Goal: Task Accomplishment & Management: Use online tool/utility

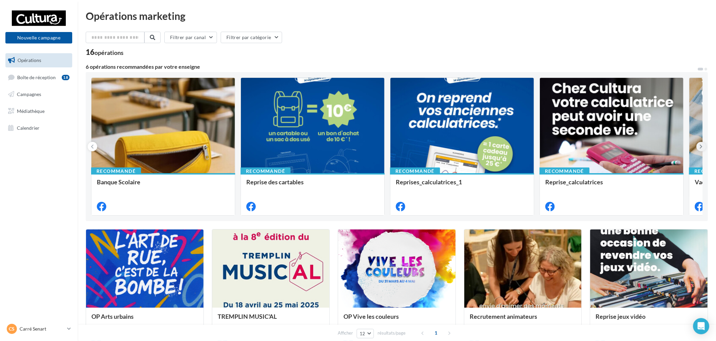
click at [700, 150] on button at bounding box center [700, 146] width 9 height 9
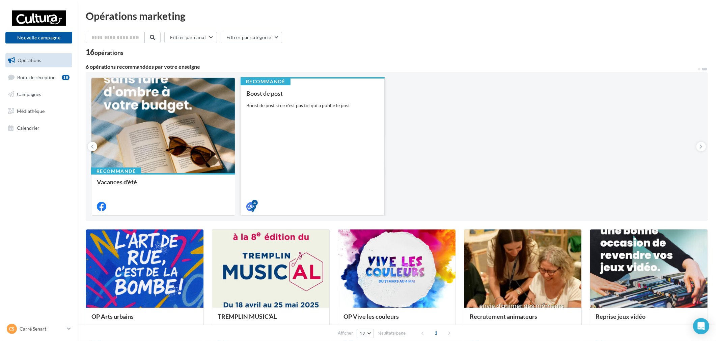
click at [317, 99] on div "Boost de post Boost de post si ce n'est pas toi qui a publié le post" at bounding box center [312, 149] width 133 height 119
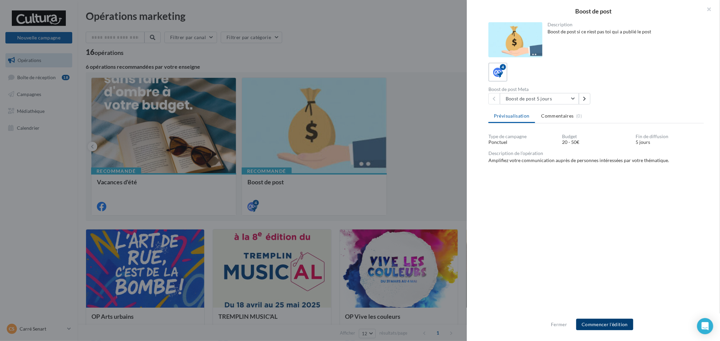
click at [616, 326] on button "Commencer l'édition" at bounding box center [604, 324] width 57 height 11
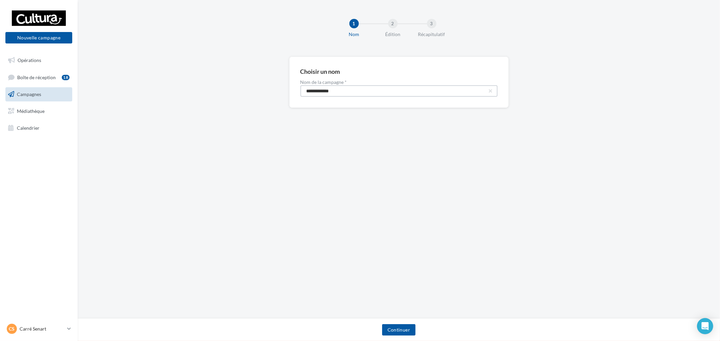
drag, startPoint x: 355, startPoint y: 87, endPoint x: 163, endPoint y: 72, distance: 192.3
click at [163, 72] on div "**********" at bounding box center [399, 93] width 642 height 73
paste input "****"
type input "**********"
click at [399, 319] on div "Continuer" at bounding box center [399, 330] width 642 height 23
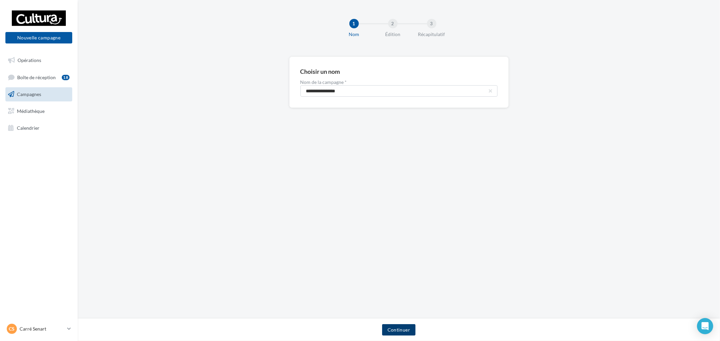
click at [404, 332] on button "Continuer" at bounding box center [398, 330] width 33 height 11
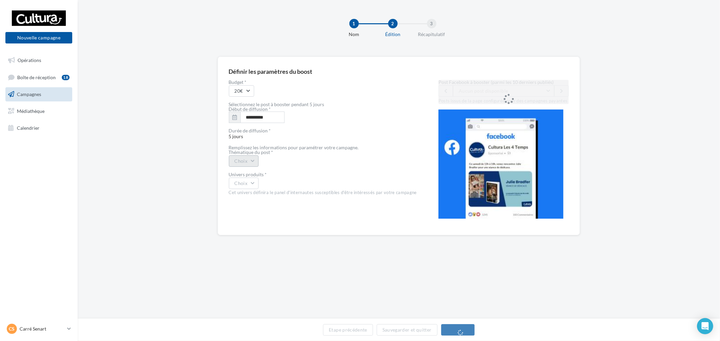
click at [238, 166] on button "Choix" at bounding box center [244, 161] width 30 height 11
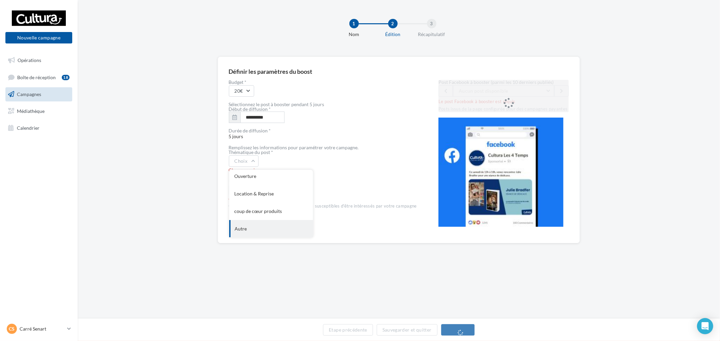
click at [264, 226] on div "Autre" at bounding box center [271, 229] width 84 height 18
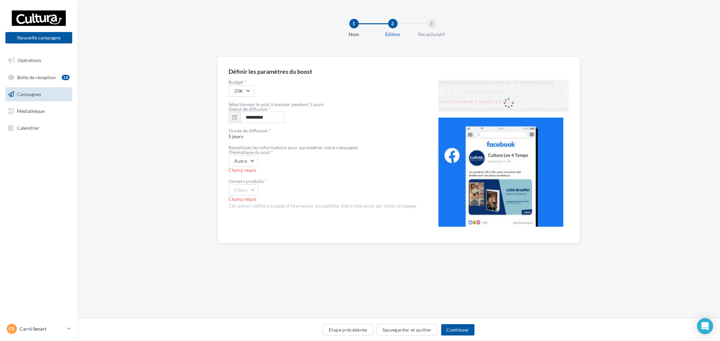
click at [260, 207] on div "Cet univers définira le panel d'internautes susceptibles d'être intéressés par …" at bounding box center [323, 206] width 188 height 6
click at [257, 193] on button "Choix" at bounding box center [244, 190] width 30 height 11
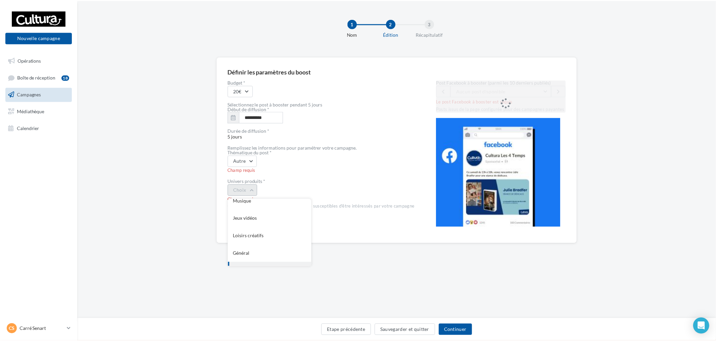
scroll to position [37, 0]
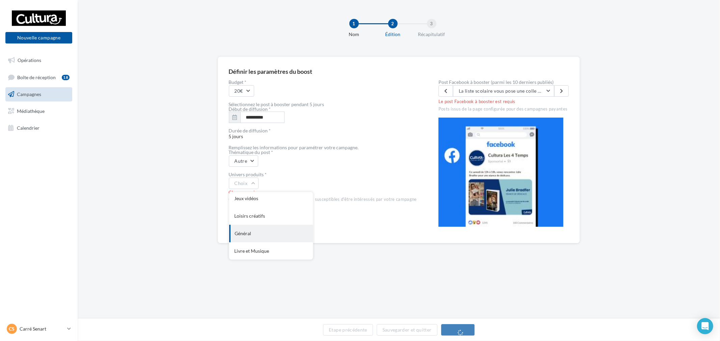
click at [271, 237] on div "Général" at bounding box center [271, 234] width 84 height 18
click at [524, 273] on div "**********" at bounding box center [399, 159] width 642 height 319
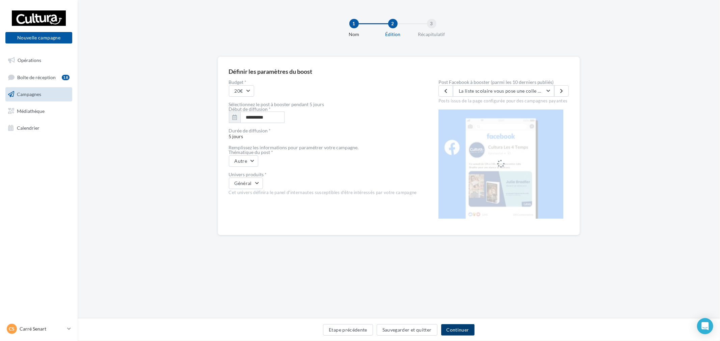
click at [468, 330] on button "Continuer" at bounding box center [457, 330] width 33 height 11
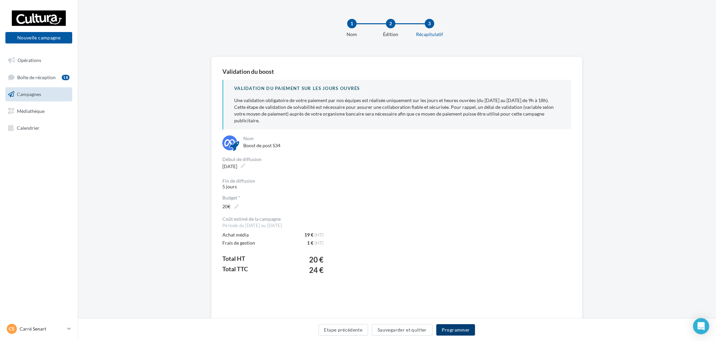
click at [467, 326] on button "Programmer" at bounding box center [455, 330] width 39 height 11
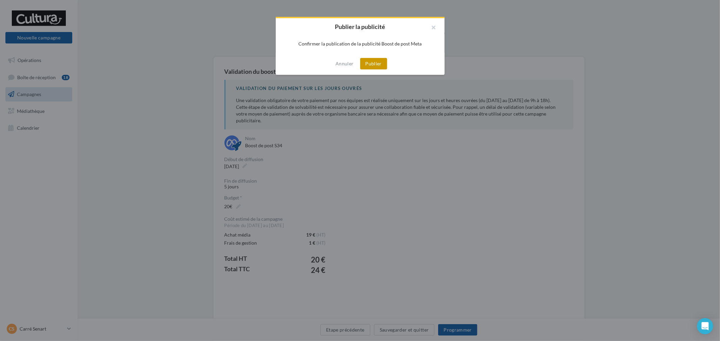
click at [374, 67] on button "Publier" at bounding box center [373, 63] width 27 height 11
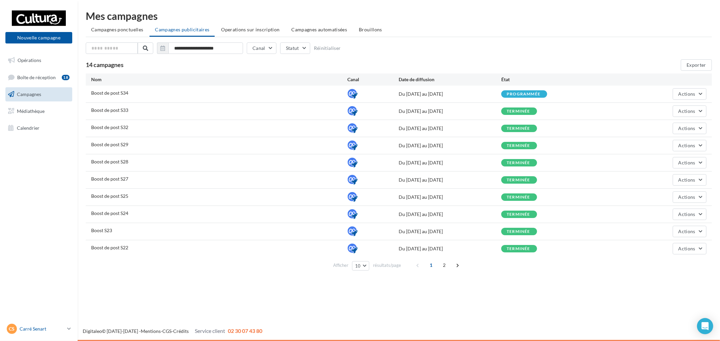
click at [53, 325] on div "[PERSON_NAME] [PERSON_NAME] [EMAIL_ADDRESS][DOMAIN_NAME]" at bounding box center [36, 329] width 58 height 10
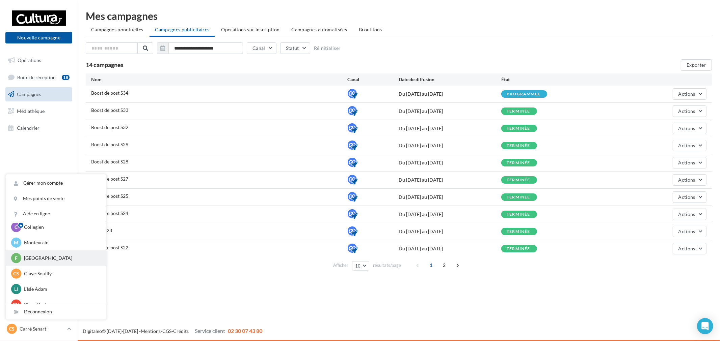
scroll to position [47, 0]
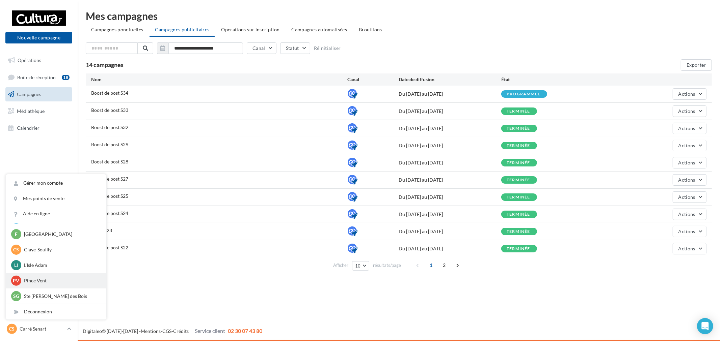
click at [62, 280] on p "Pince Vent" at bounding box center [61, 281] width 74 height 7
